Goal: Submit feedback/report problem: Submit feedback/report problem

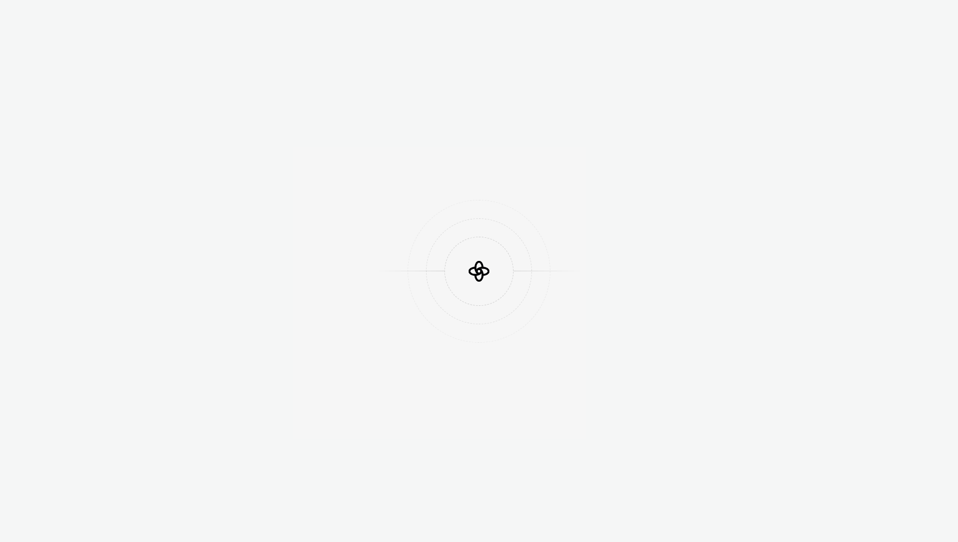
drag, startPoint x: 380, startPoint y: 108, endPoint x: 303, endPoint y: 96, distance: 78.1
click at [303, 96] on div at bounding box center [479, 271] width 958 height 542
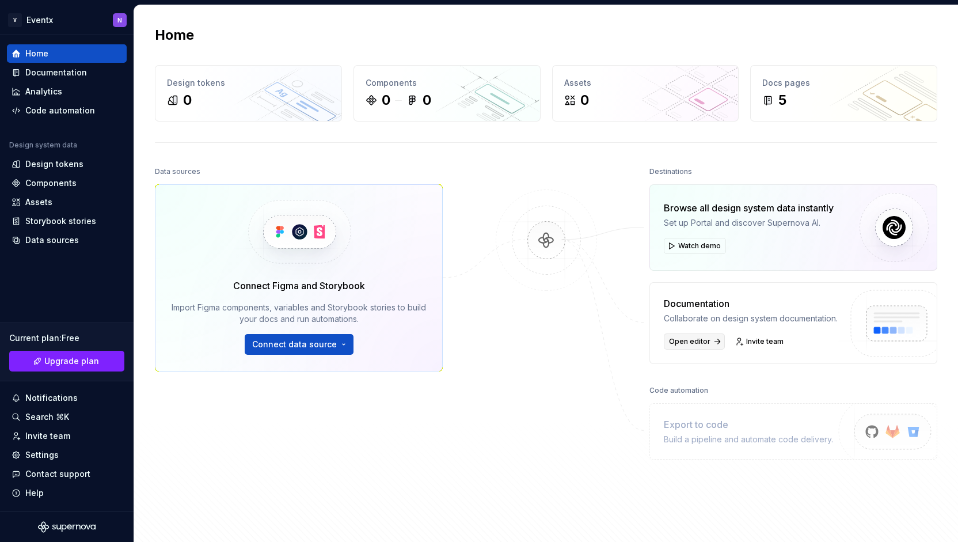
click at [697, 338] on span "Open editor" at bounding box center [689, 341] width 41 height 9
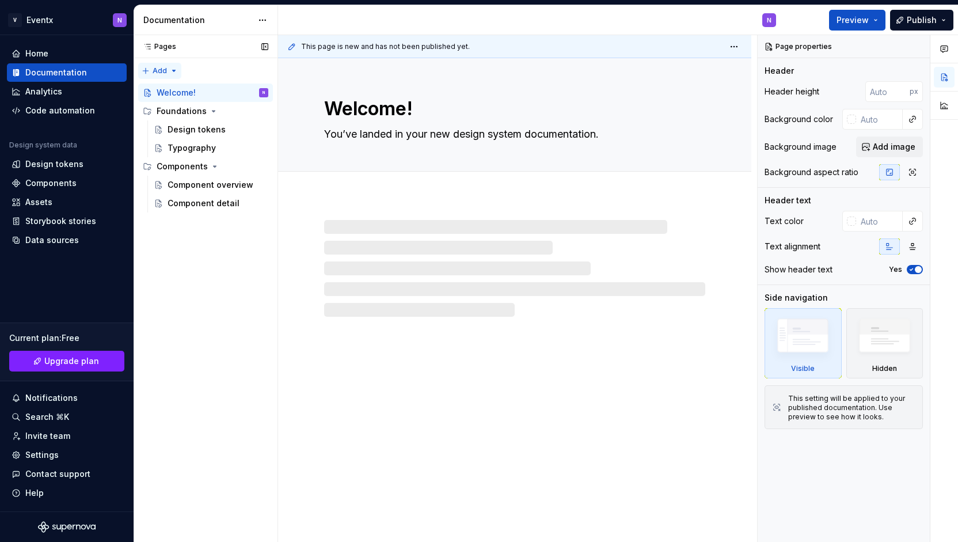
click at [162, 77] on div "Pages Pages Add Accessibility guide for tree Page tree. Navigate the tree with …" at bounding box center [206, 288] width 144 height 507
click at [193, 95] on div "New page" at bounding box center [196, 94] width 75 height 12
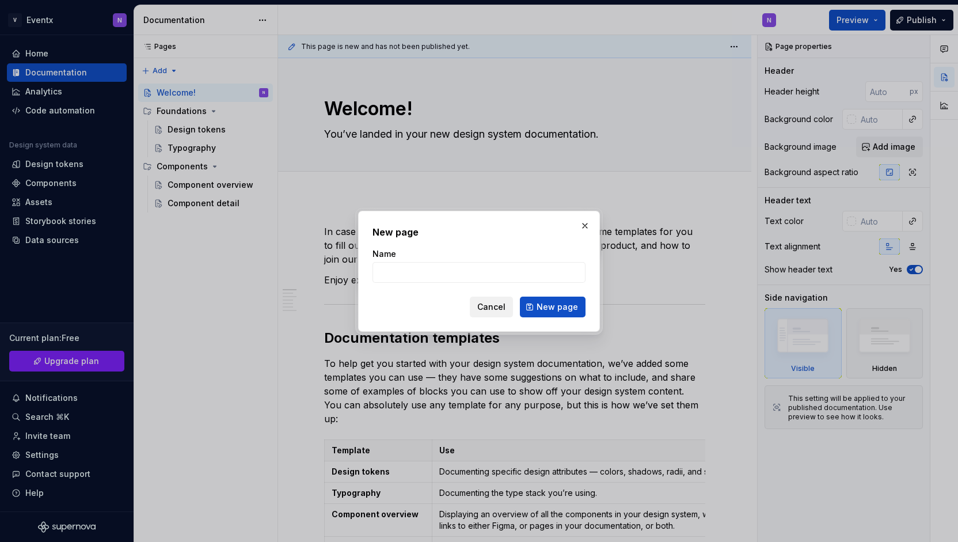
click at [495, 306] on span "Cancel" at bounding box center [491, 307] width 28 height 12
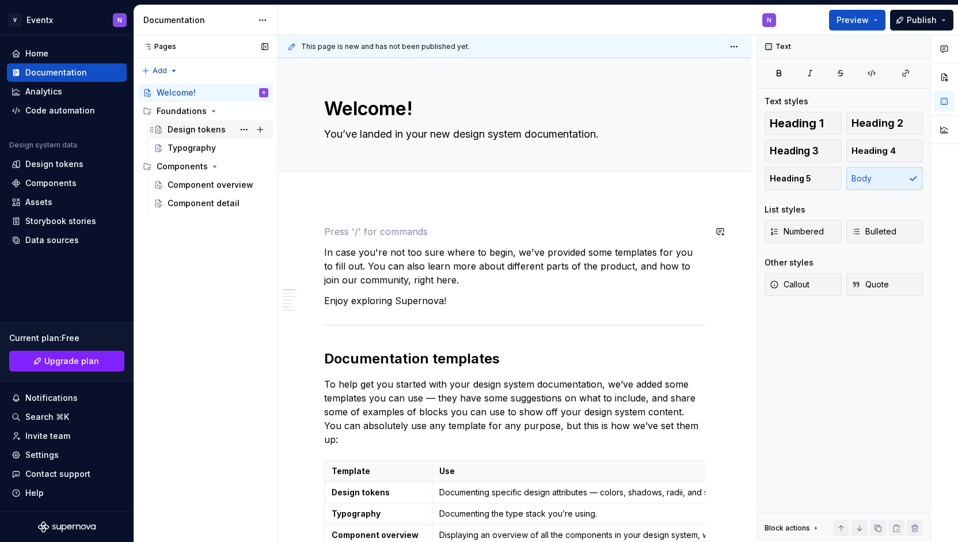
type textarea "*"
click at [71, 240] on div "Data sources" at bounding box center [52, 240] width 54 height 12
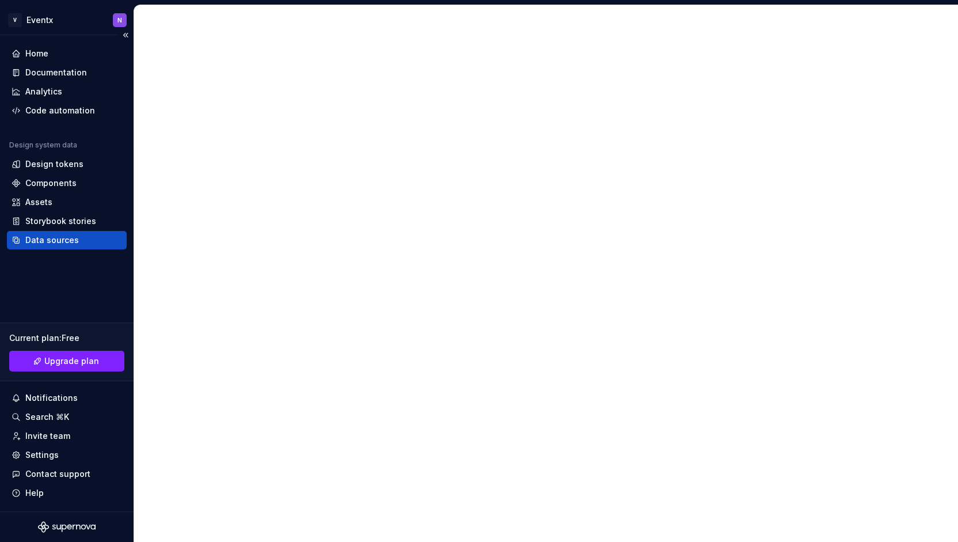
click at [71, 240] on div "Data sources" at bounding box center [52, 240] width 54 height 12
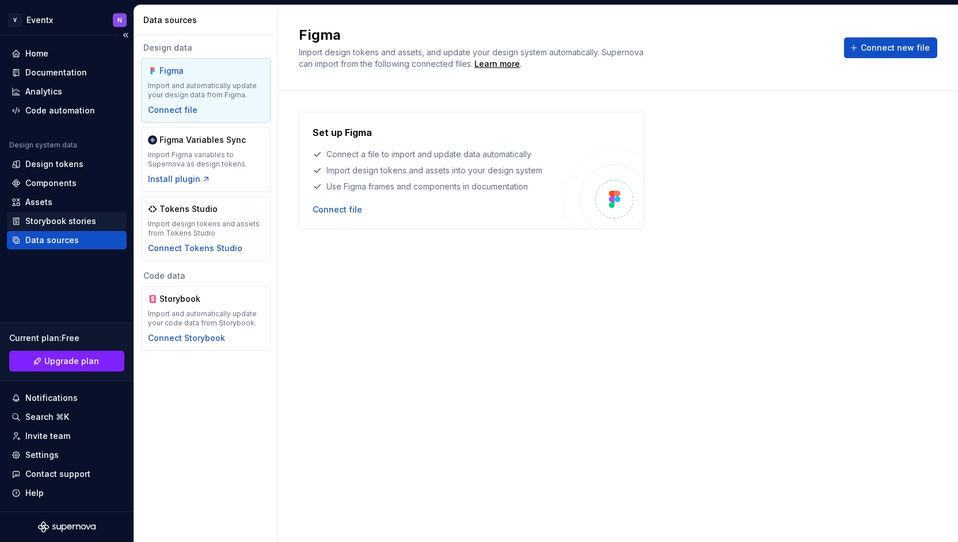
click at [60, 223] on div "Storybook stories" at bounding box center [60, 221] width 71 height 12
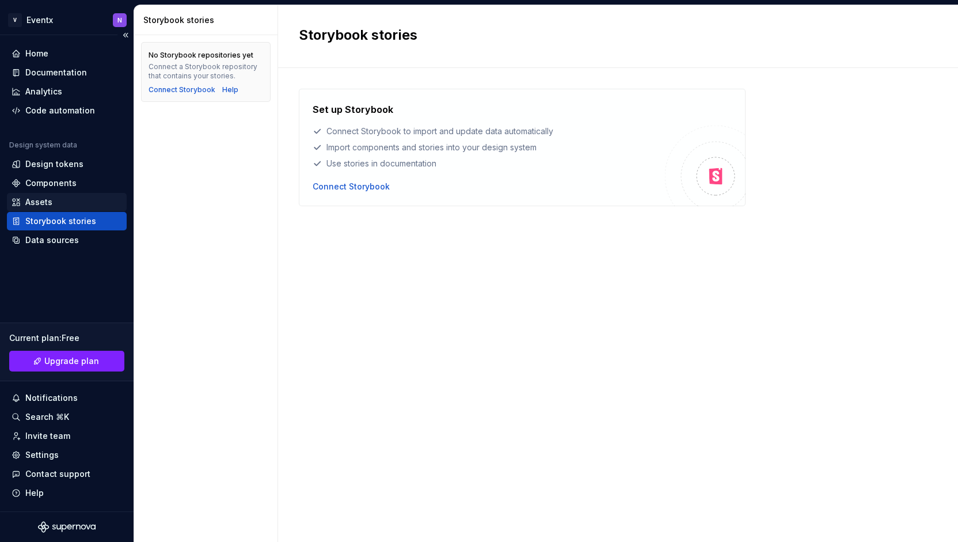
click at [43, 207] on div "Assets" at bounding box center [38, 202] width 27 height 12
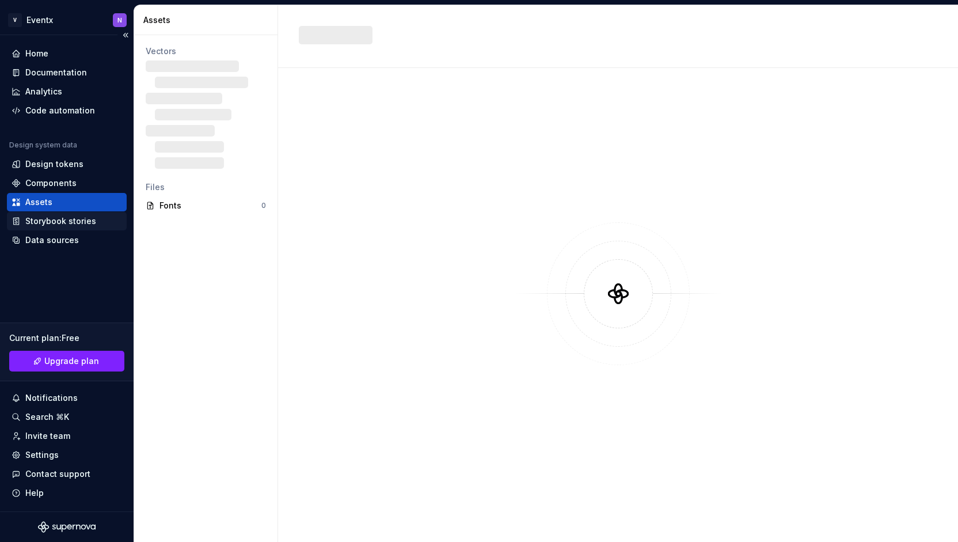
click at [40, 212] on div "Storybook stories" at bounding box center [67, 221] width 120 height 18
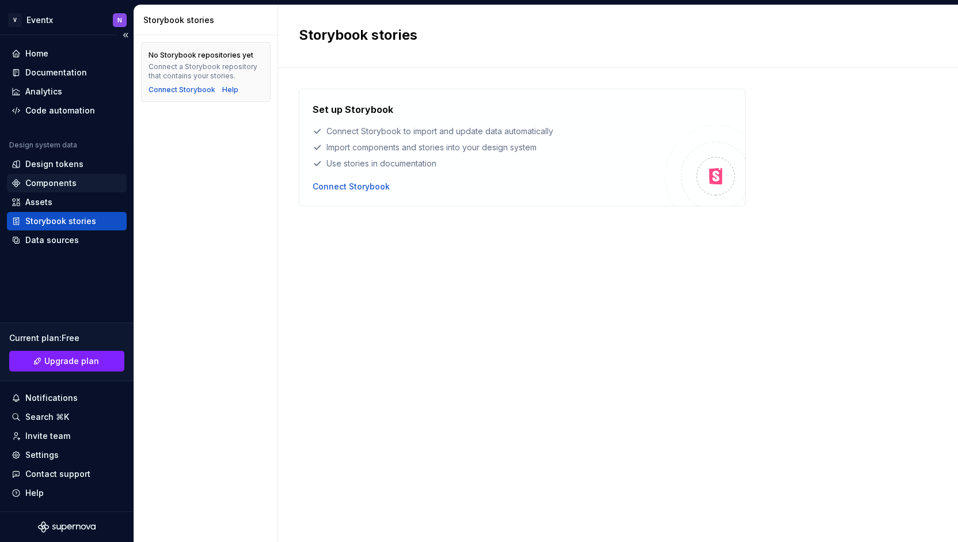
click at [58, 185] on div "Components" at bounding box center [50, 183] width 51 height 12
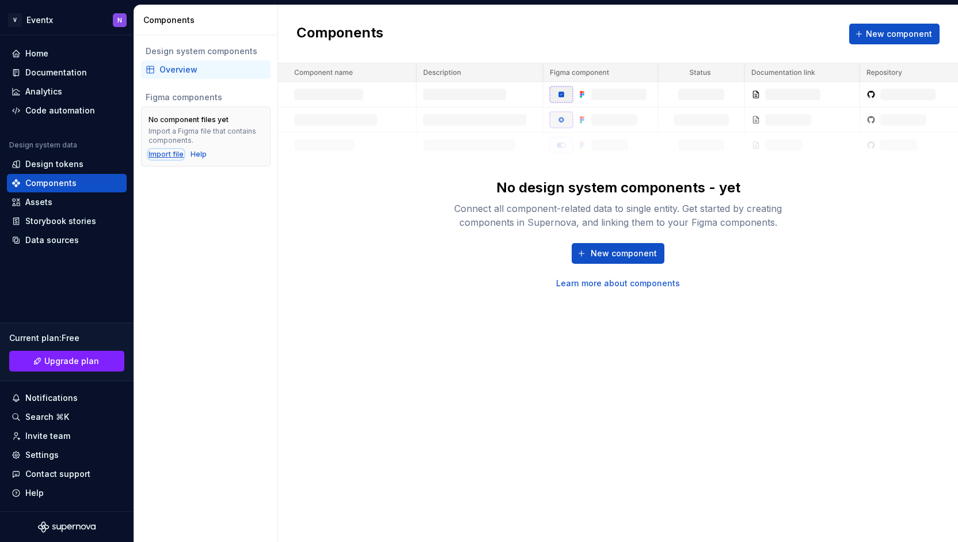
click at [163, 151] on div "Import file" at bounding box center [166, 154] width 35 height 9
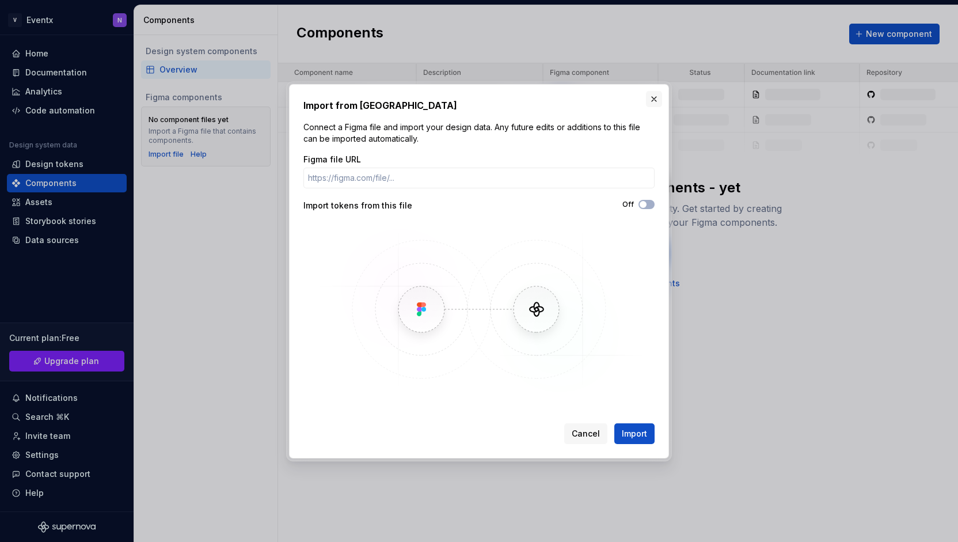
click at [653, 99] on button "button" at bounding box center [654, 99] width 16 height 16
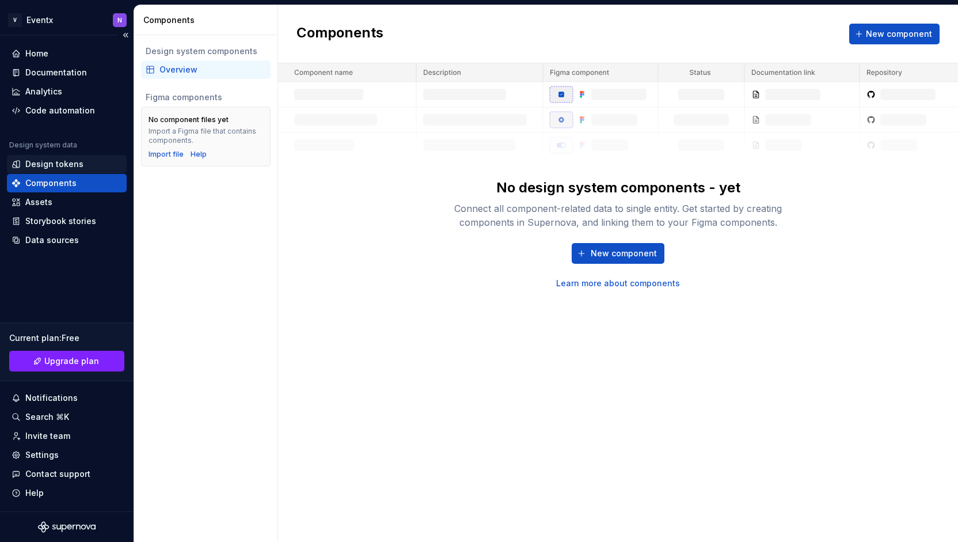
click at [61, 162] on div "Design tokens" at bounding box center [54, 164] width 58 height 12
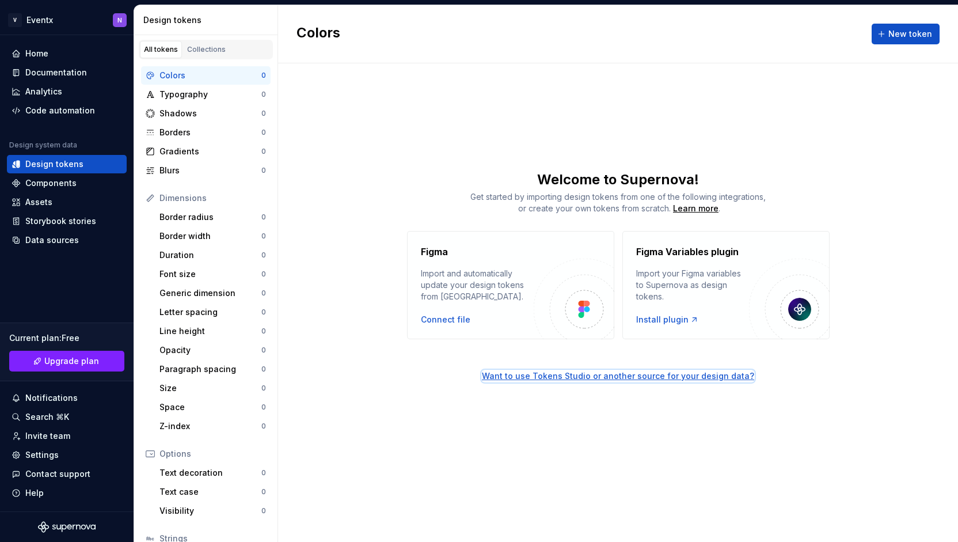
click at [618, 378] on div "Want to use Tokens Studio or another source for your design data?" at bounding box center [618, 376] width 272 height 12
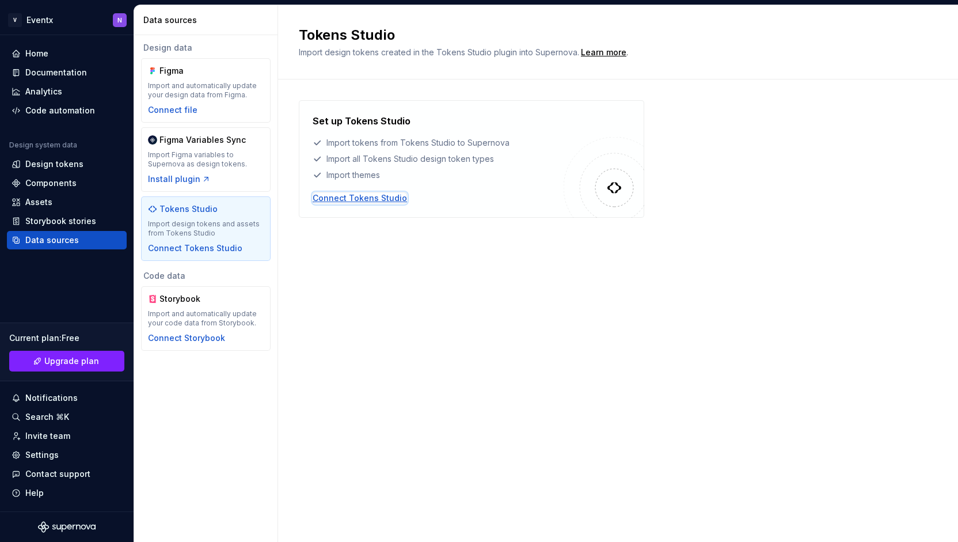
click at [365, 197] on div "Connect Tokens Studio" at bounding box center [360, 198] width 94 height 12
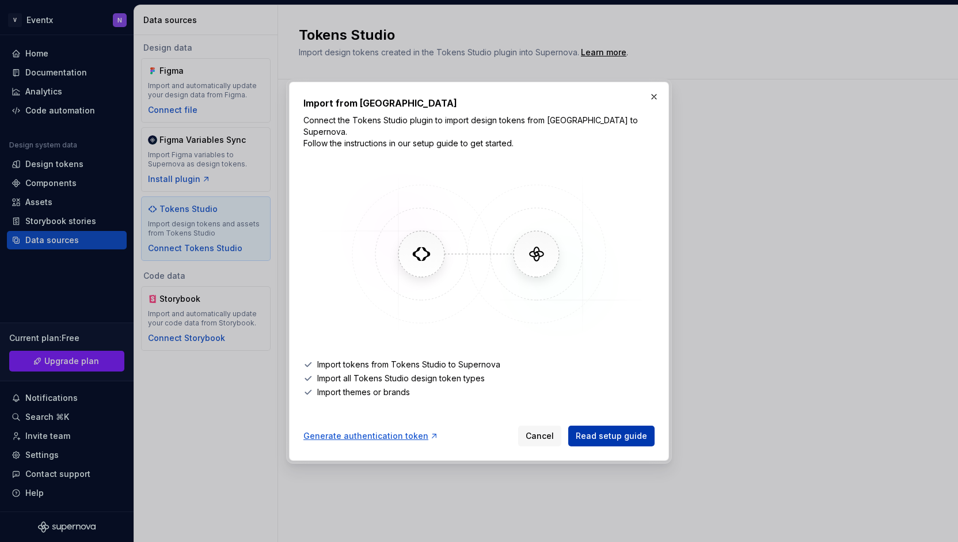
click at [595, 431] on span "Read setup guide" at bounding box center [611, 436] width 71 height 12
click at [394, 430] on div "Generate authentication token" at bounding box center [370, 436] width 135 height 12
click at [653, 100] on button "button" at bounding box center [654, 97] width 16 height 16
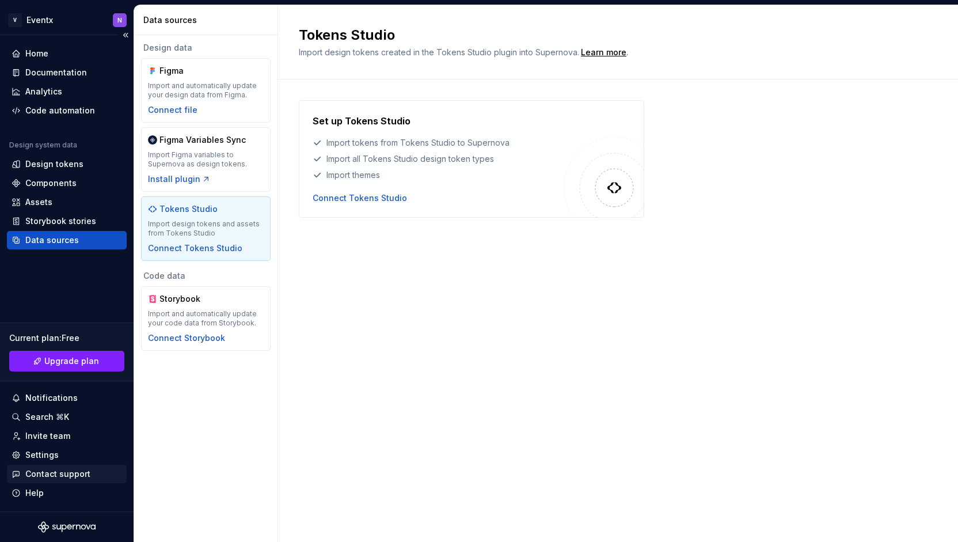
click at [86, 476] on div "Contact support" at bounding box center [57, 474] width 65 height 12
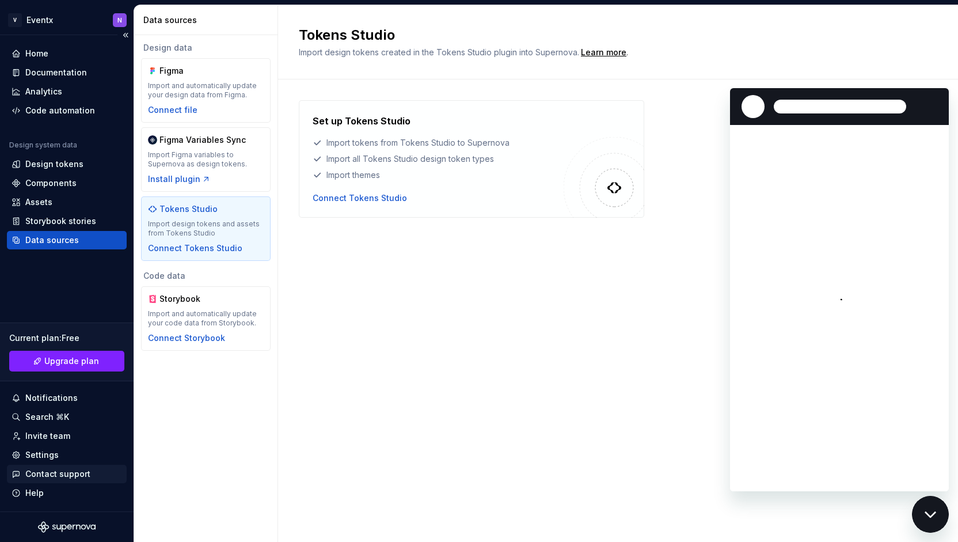
click at [86, 476] on div "Contact support" at bounding box center [57, 474] width 65 height 12
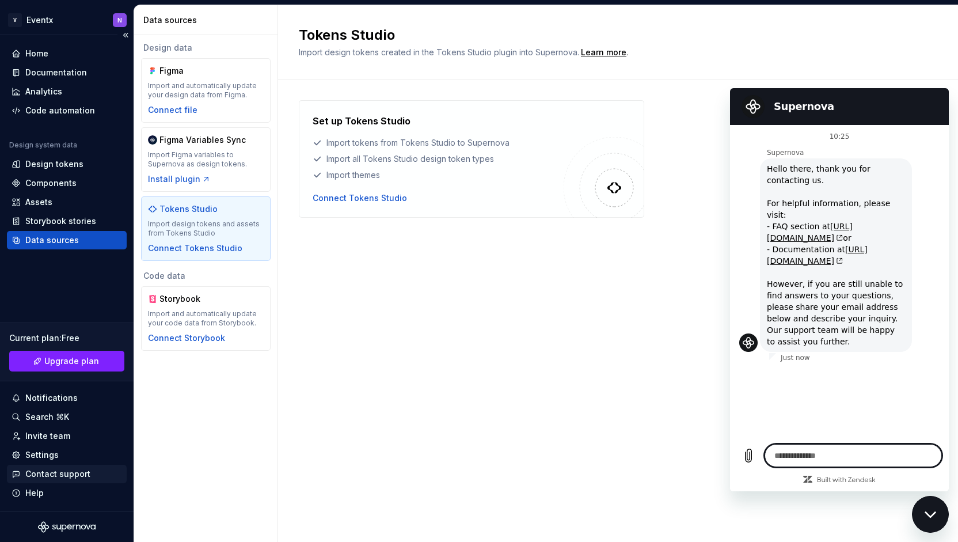
type textarea "*"
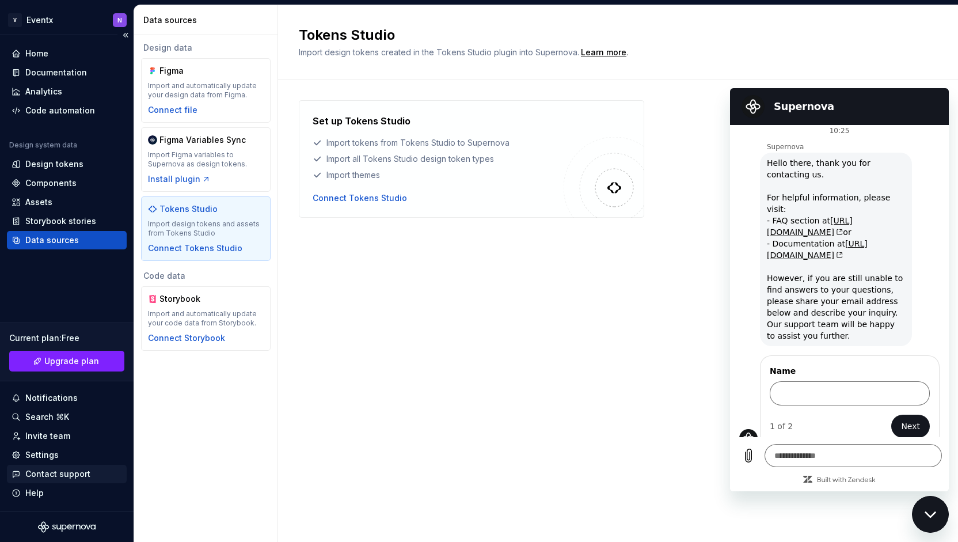
scroll to position [5, 0]
click at [86, 476] on div "Contact support" at bounding box center [57, 474] width 65 height 12
click at [812, 382] on input "Name" at bounding box center [850, 394] width 160 height 24
type input "*****"
click at [891, 416] on button "Next" at bounding box center [910, 427] width 39 height 23
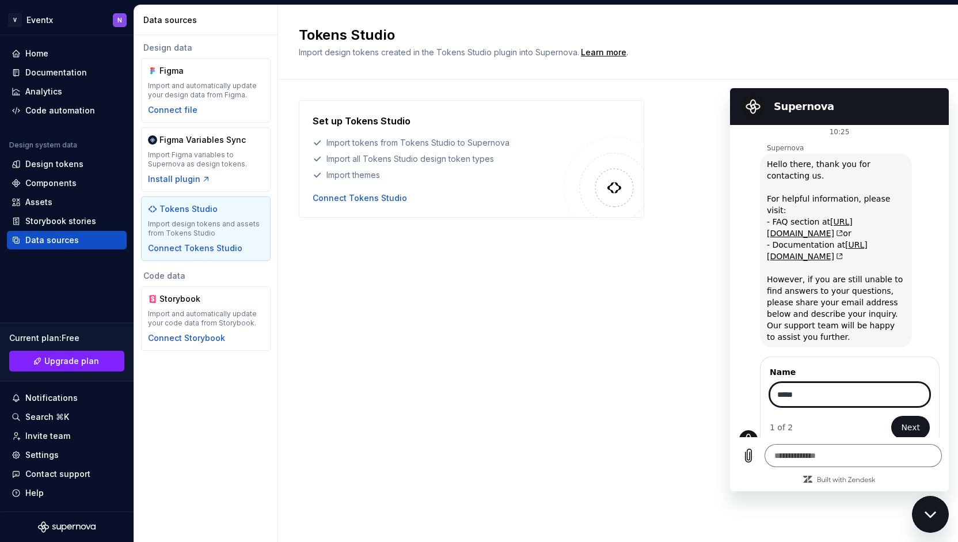
type textarea "*"
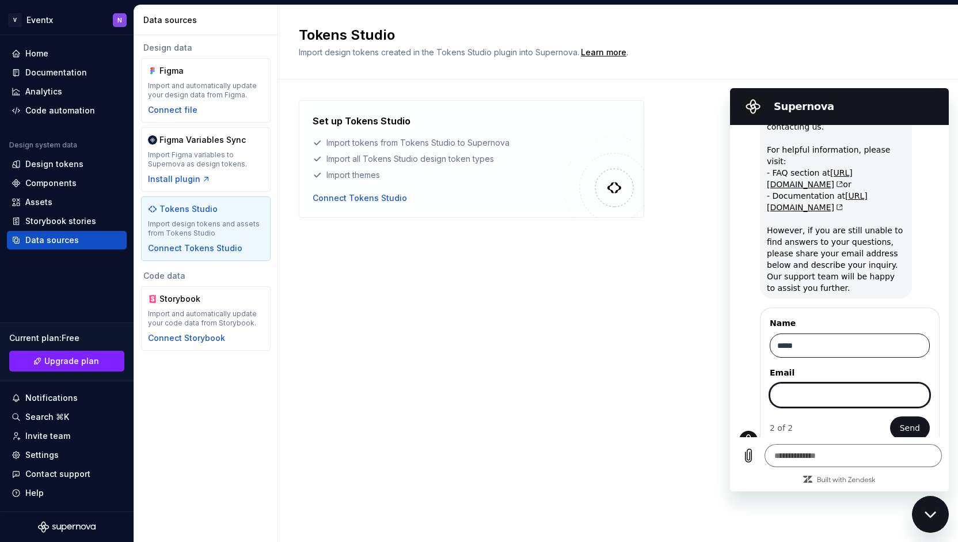
click at [812, 383] on input "Email" at bounding box center [850, 395] width 160 height 24
type input "**********"
click at [890, 416] on button "Send" at bounding box center [910, 427] width 40 height 23
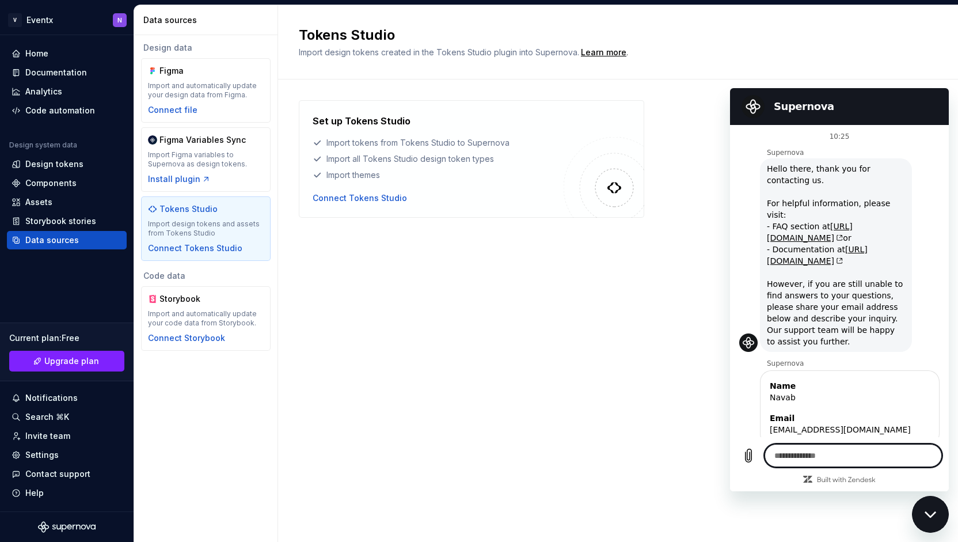
scroll to position [22, 0]
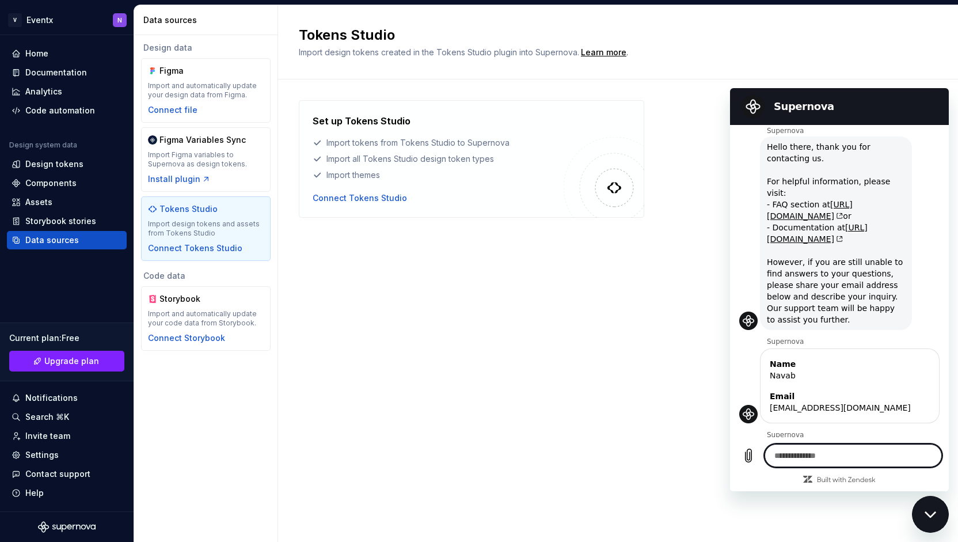
type textarea "*"
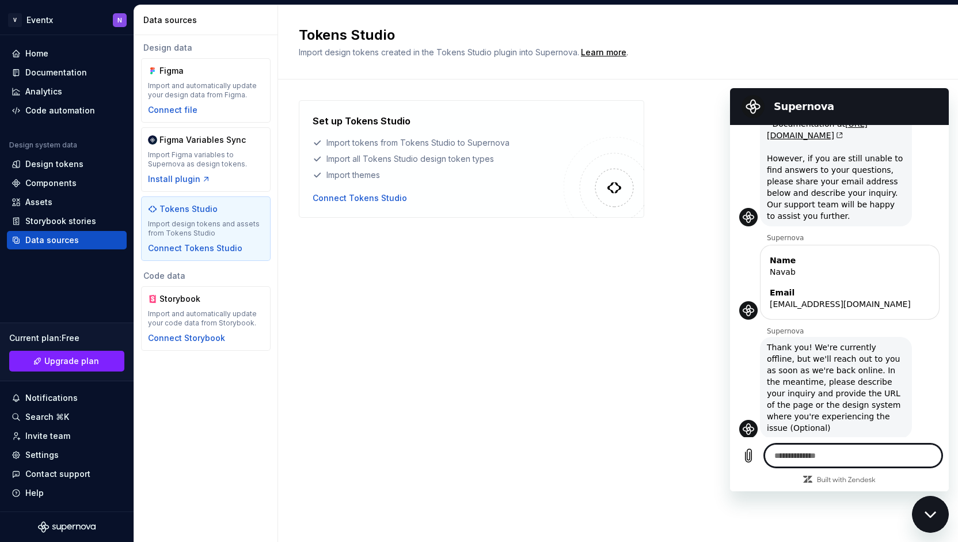
scroll to position [128, 0]
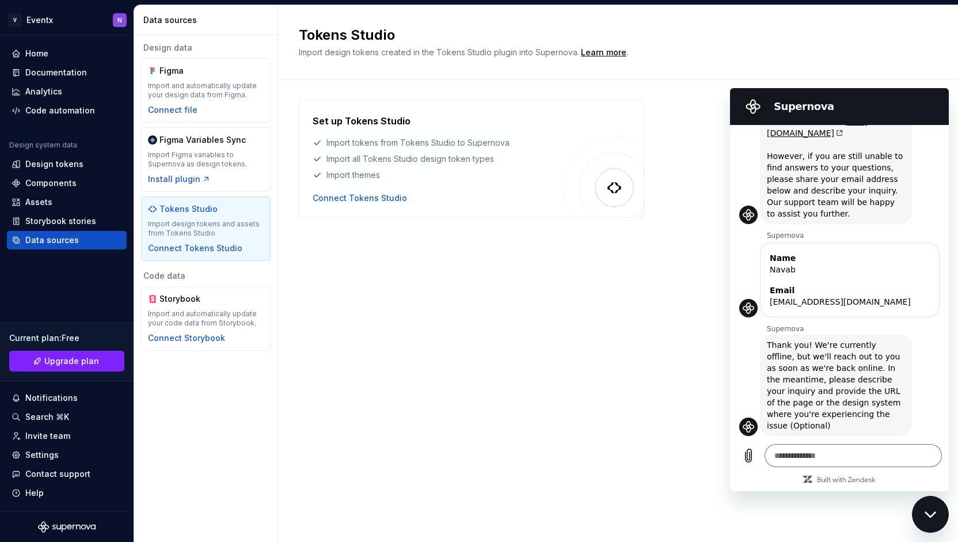
click at [654, 65] on div "Tokens Studio Import design tokens created in the Tokens Studio plugin into Sup…" at bounding box center [618, 42] width 680 height 74
